Goal: Check status: Check status

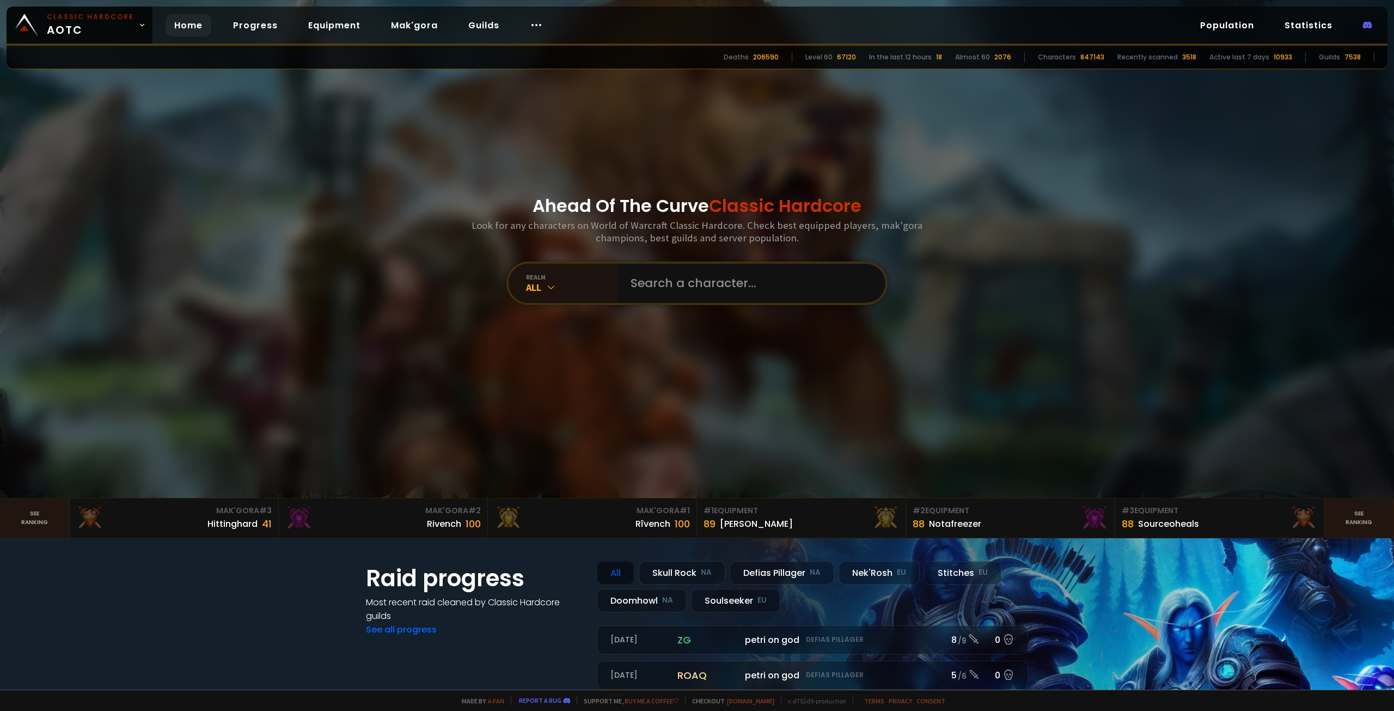
type input "Icywoman"
click at [657, 270] on input "text" at bounding box center [748, 283] width 248 height 39
paste input "Icywoman"
type input "Icywoman"
click at [736, 296] on input "text" at bounding box center [748, 283] width 248 height 39
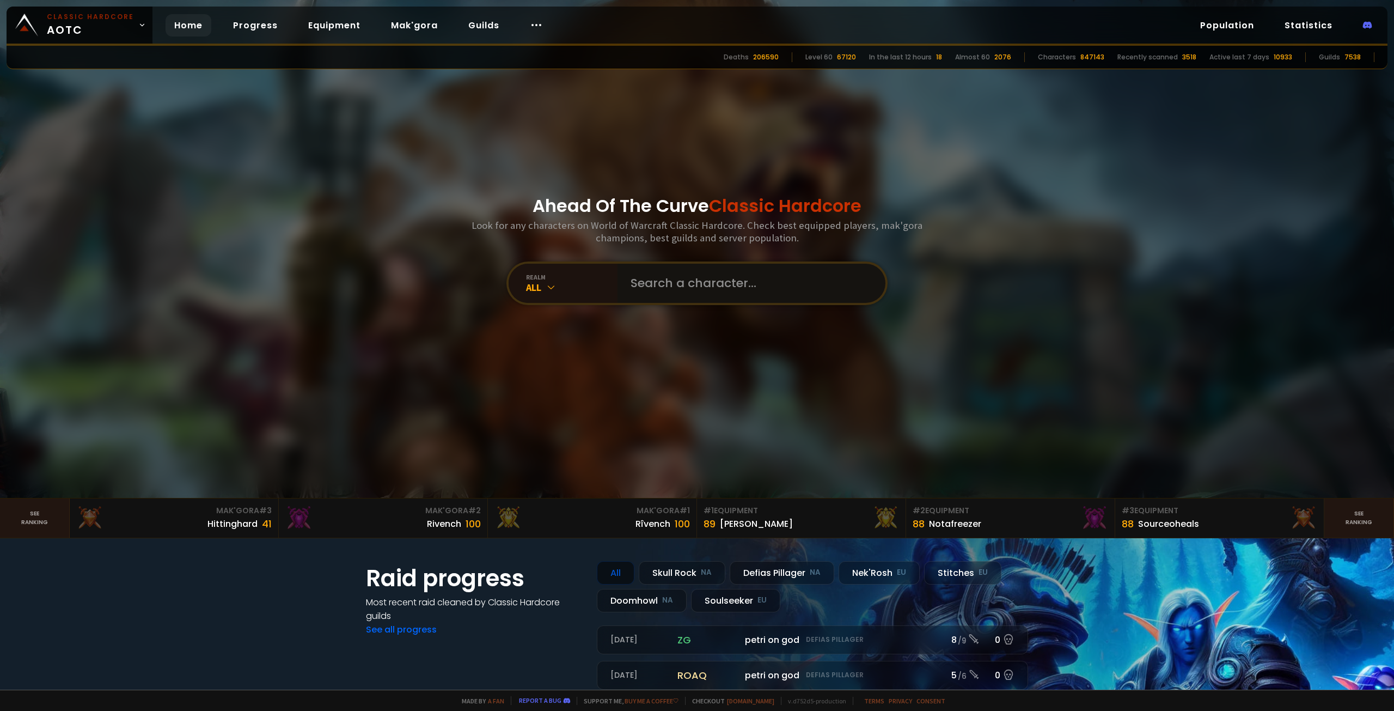
paste input "Icywoman"
type input "Icywoman"
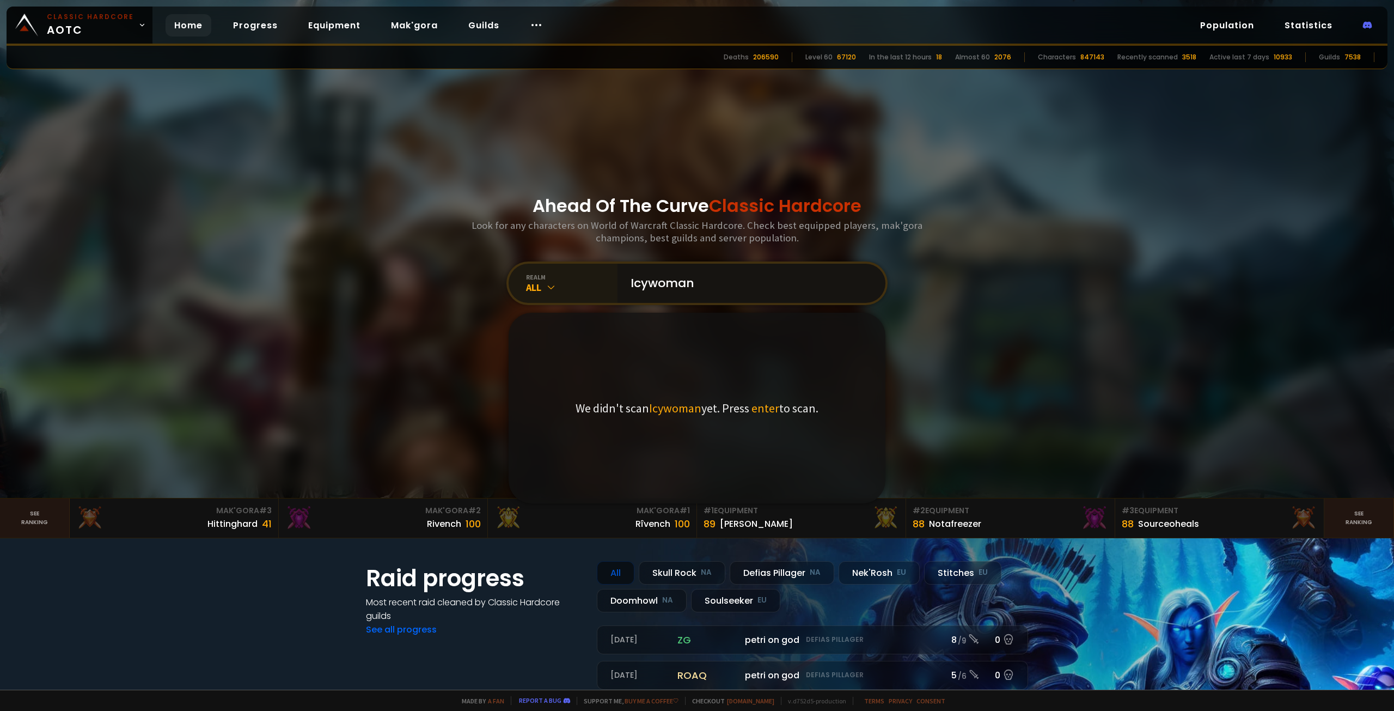
drag, startPoint x: 727, startPoint y: 287, endPoint x: 579, endPoint y: 298, distance: 148.6
click at [571, 282] on div "realm All Icywoman We didn't scan Icywoman yet. Press enter to scan." at bounding box center [697, 283] width 381 height 44
